Goal: Entertainment & Leisure: Consume media (video, audio)

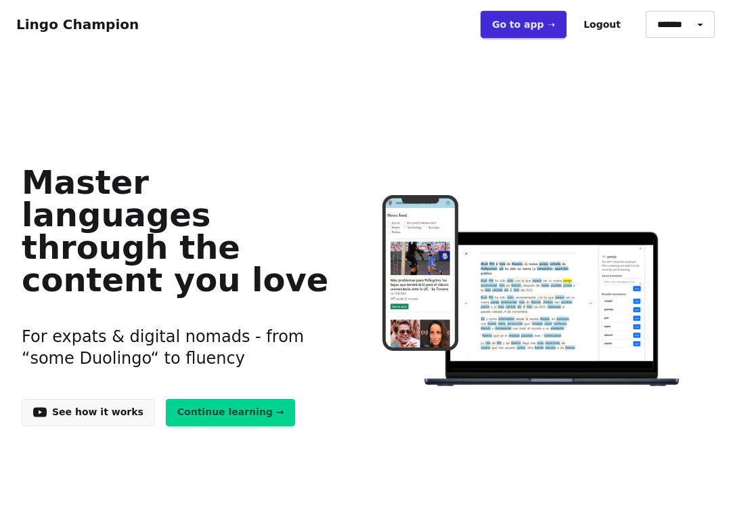
click at [518, 26] on link "Go to app ➝" at bounding box center [524, 24] width 86 height 27
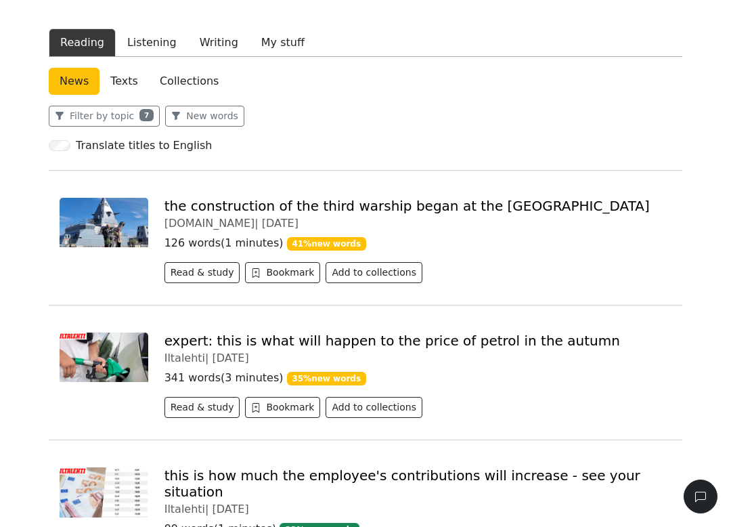
scroll to position [191, 0]
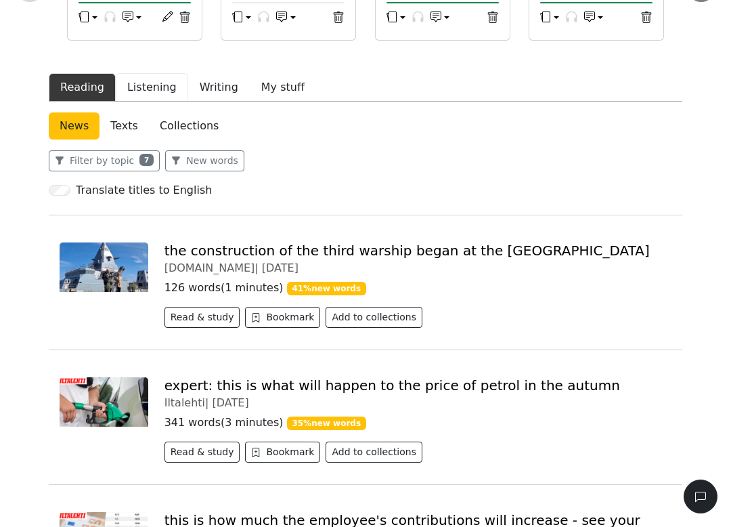
click at [140, 93] on button "Listening" at bounding box center [152, 87] width 72 height 28
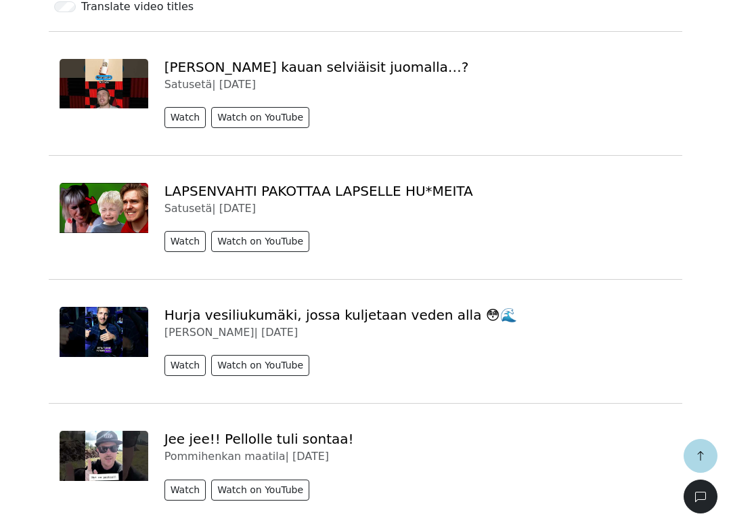
scroll to position [408, 0]
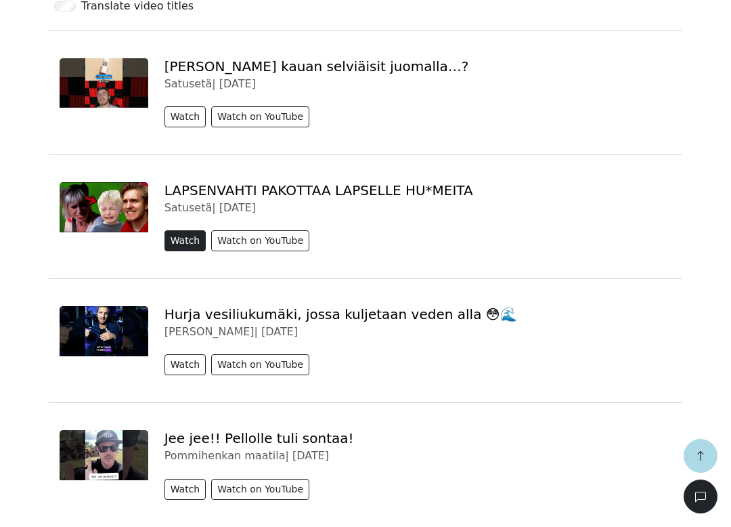
click at [182, 235] on button "Watch" at bounding box center [186, 240] width 42 height 21
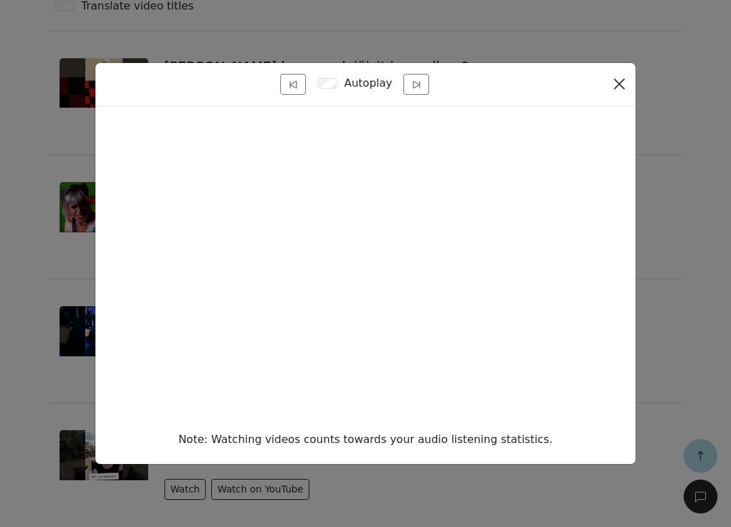
click at [615, 93] on button "Close" at bounding box center [620, 84] width 22 height 22
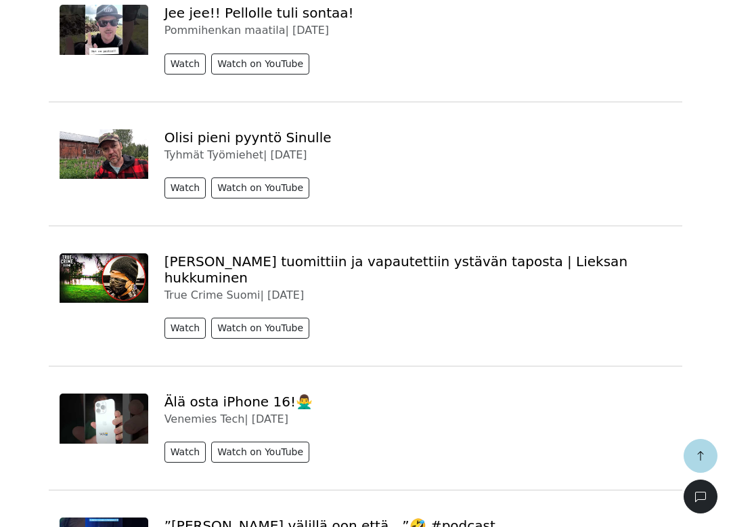
scroll to position [836, 0]
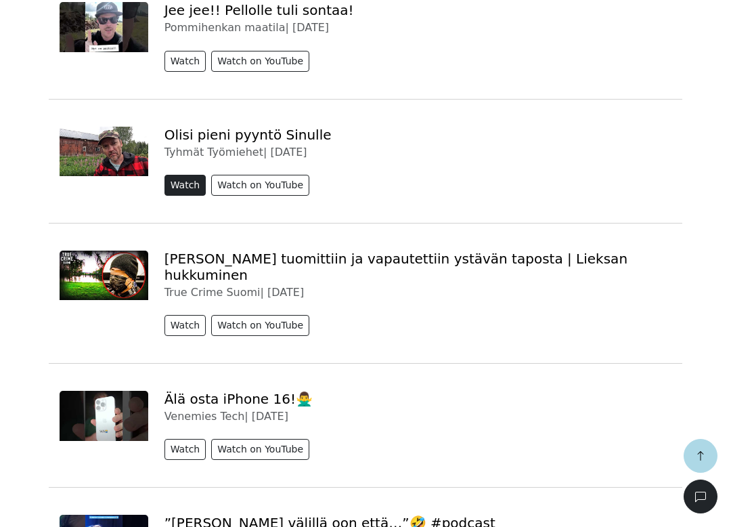
click at [181, 180] on button "Watch" at bounding box center [186, 185] width 42 height 21
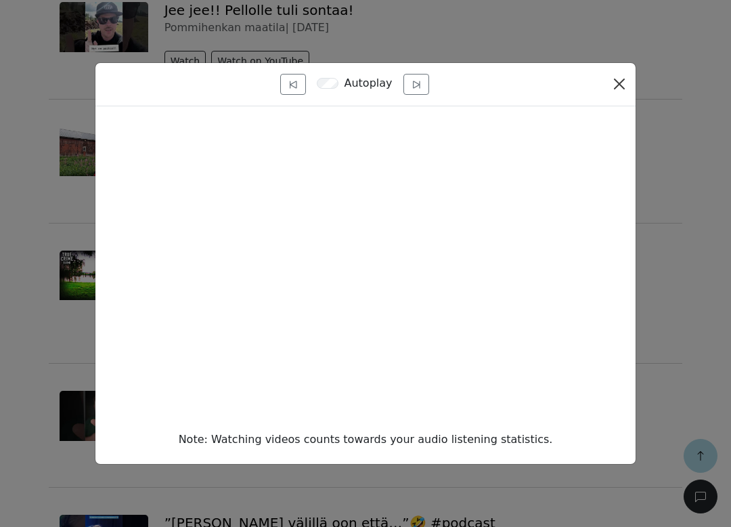
click at [617, 84] on button "Close" at bounding box center [620, 84] width 22 height 22
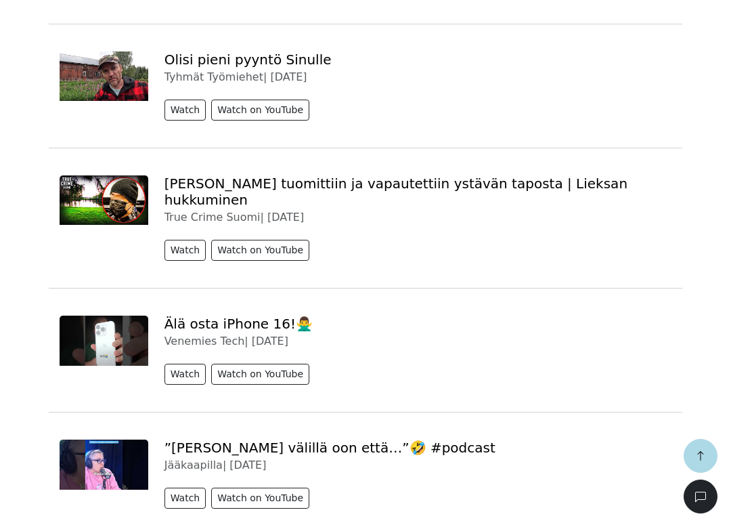
scroll to position [913, 0]
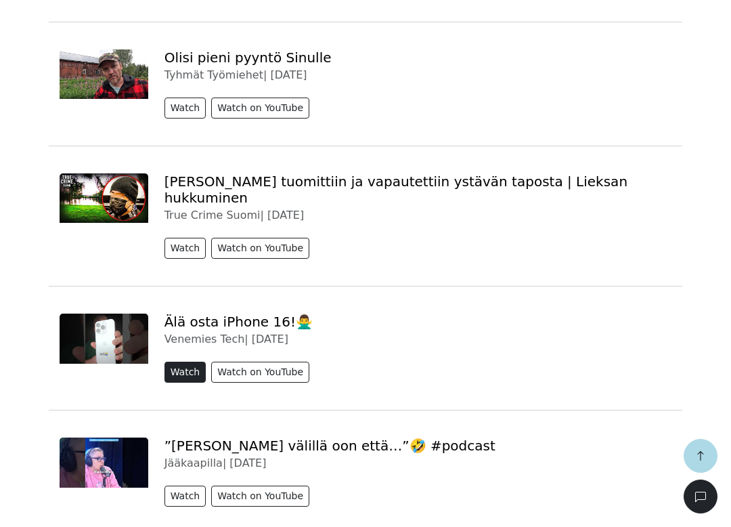
click at [180, 364] on button "Watch" at bounding box center [186, 372] width 42 height 21
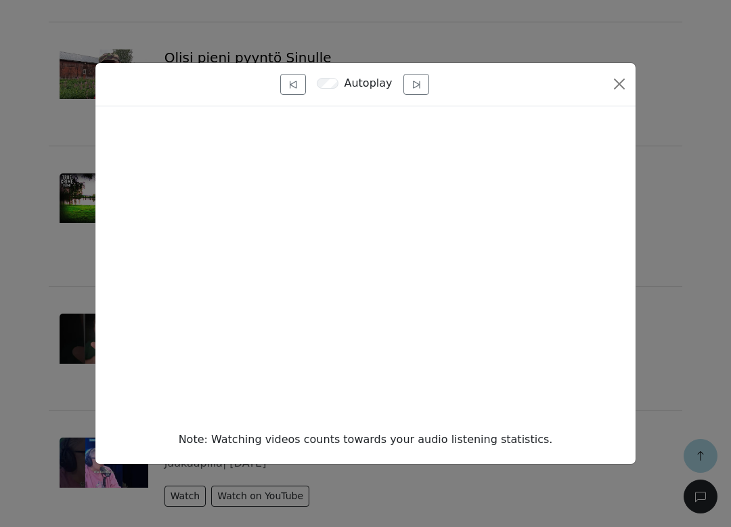
click at [679, 286] on div "Autoplay Note: Watching videos counts towards your audio listening statistics." at bounding box center [365, 263] width 731 height 527
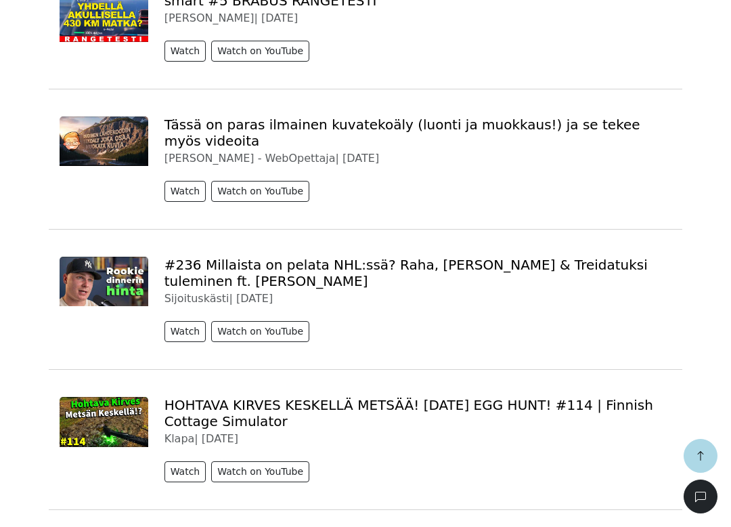
scroll to position [2260, 0]
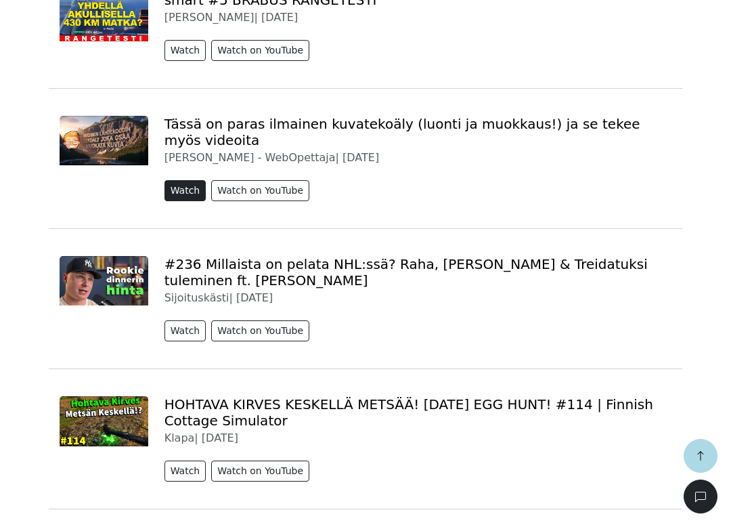
click at [181, 180] on button "Watch" at bounding box center [186, 190] width 42 height 21
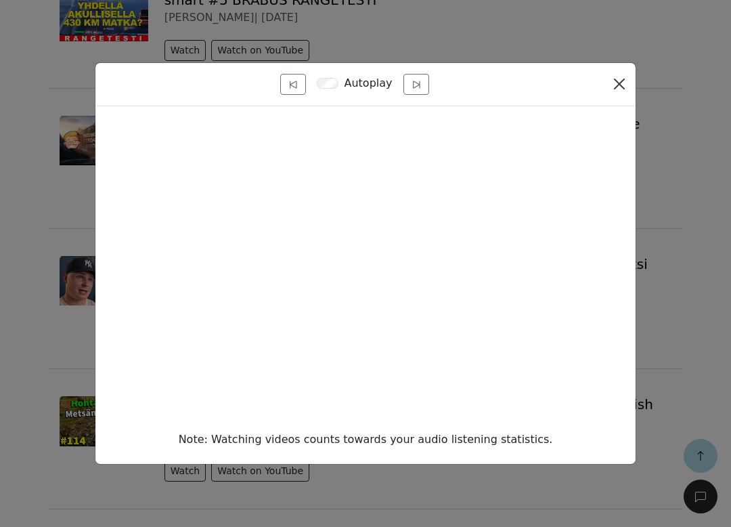
click at [613, 79] on button "Close" at bounding box center [620, 84] width 22 height 22
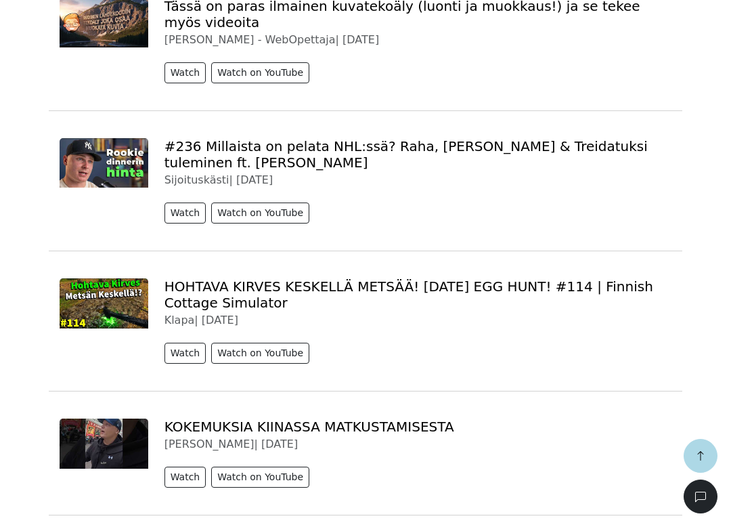
scroll to position [2383, 0]
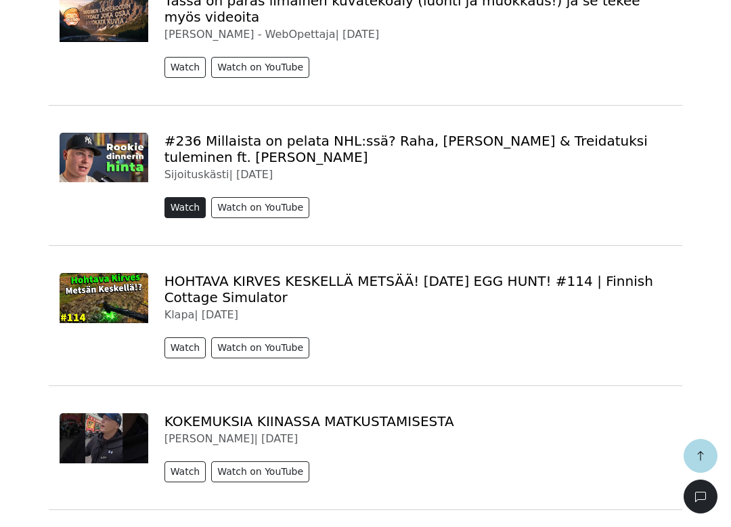
click at [173, 197] on button "Watch" at bounding box center [186, 207] width 42 height 21
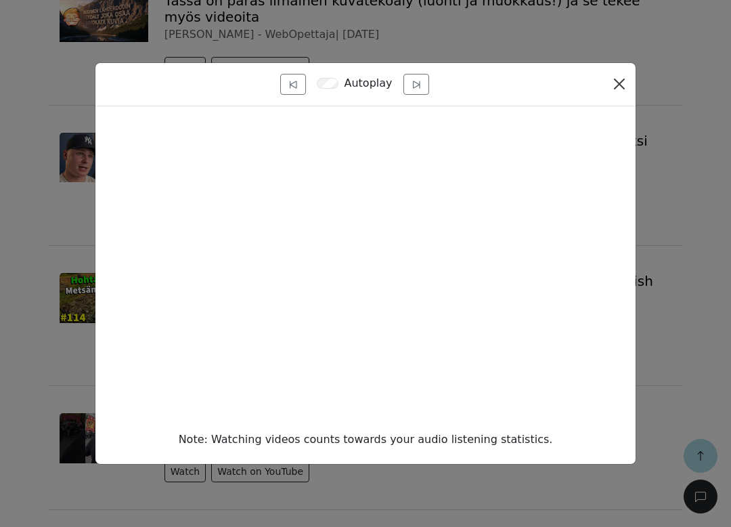
click at [610, 93] on button "Close" at bounding box center [620, 84] width 22 height 22
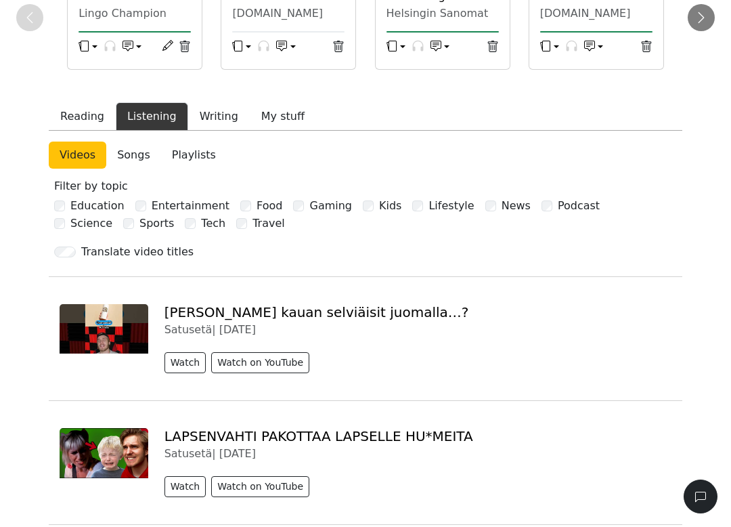
scroll to position [0, 0]
